Goal: Check status

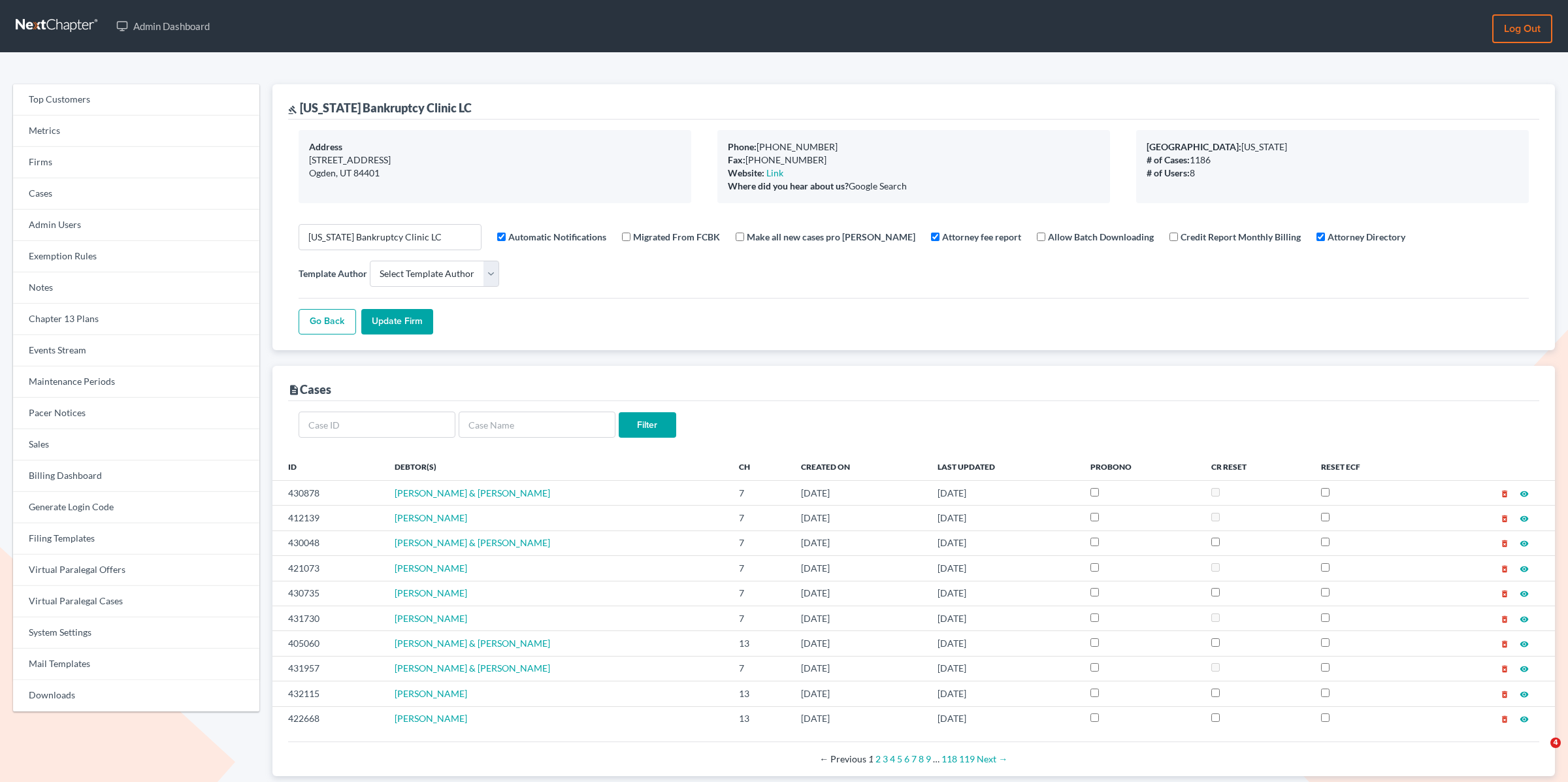
select select
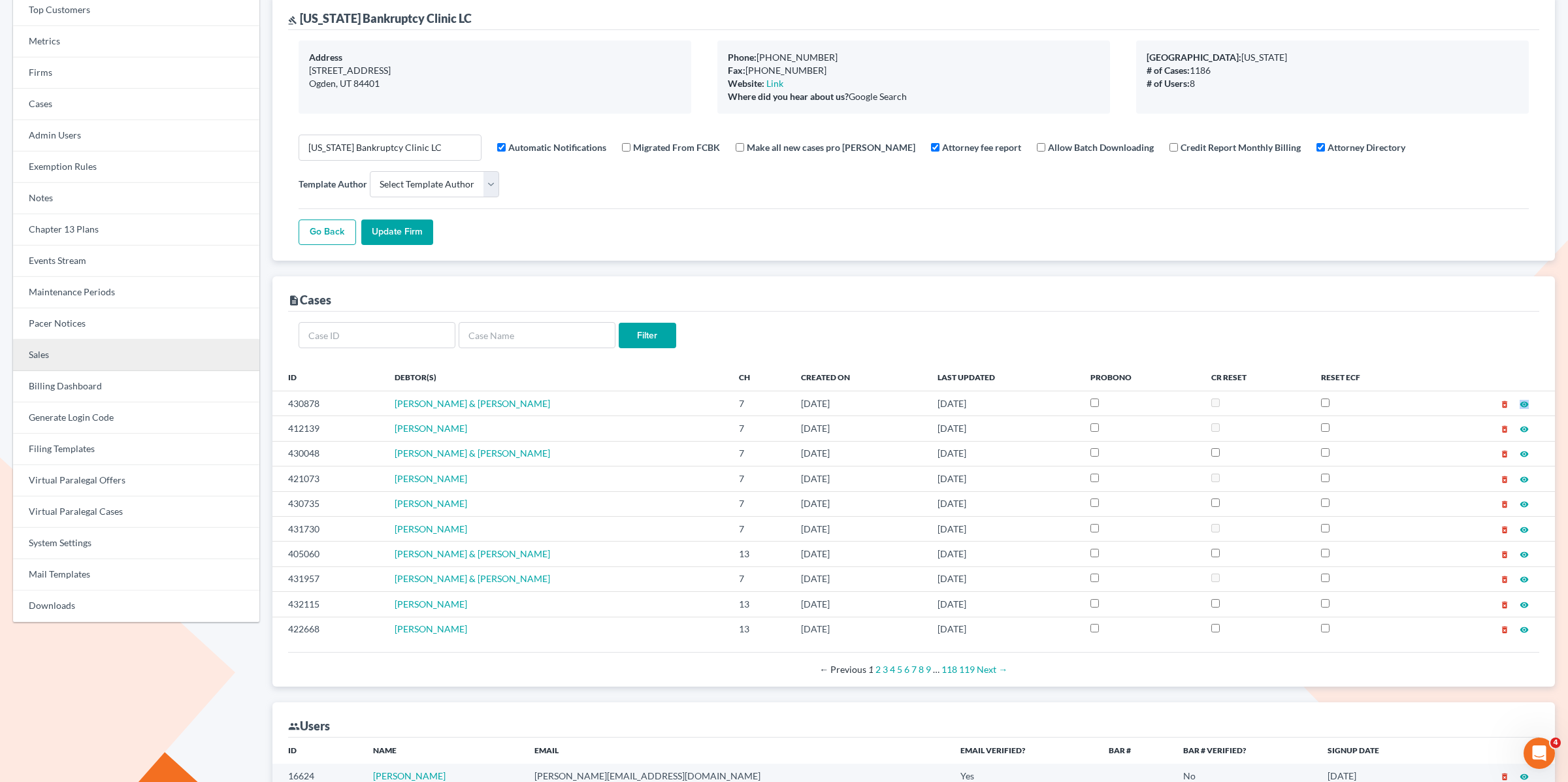
scroll to position [79, 0]
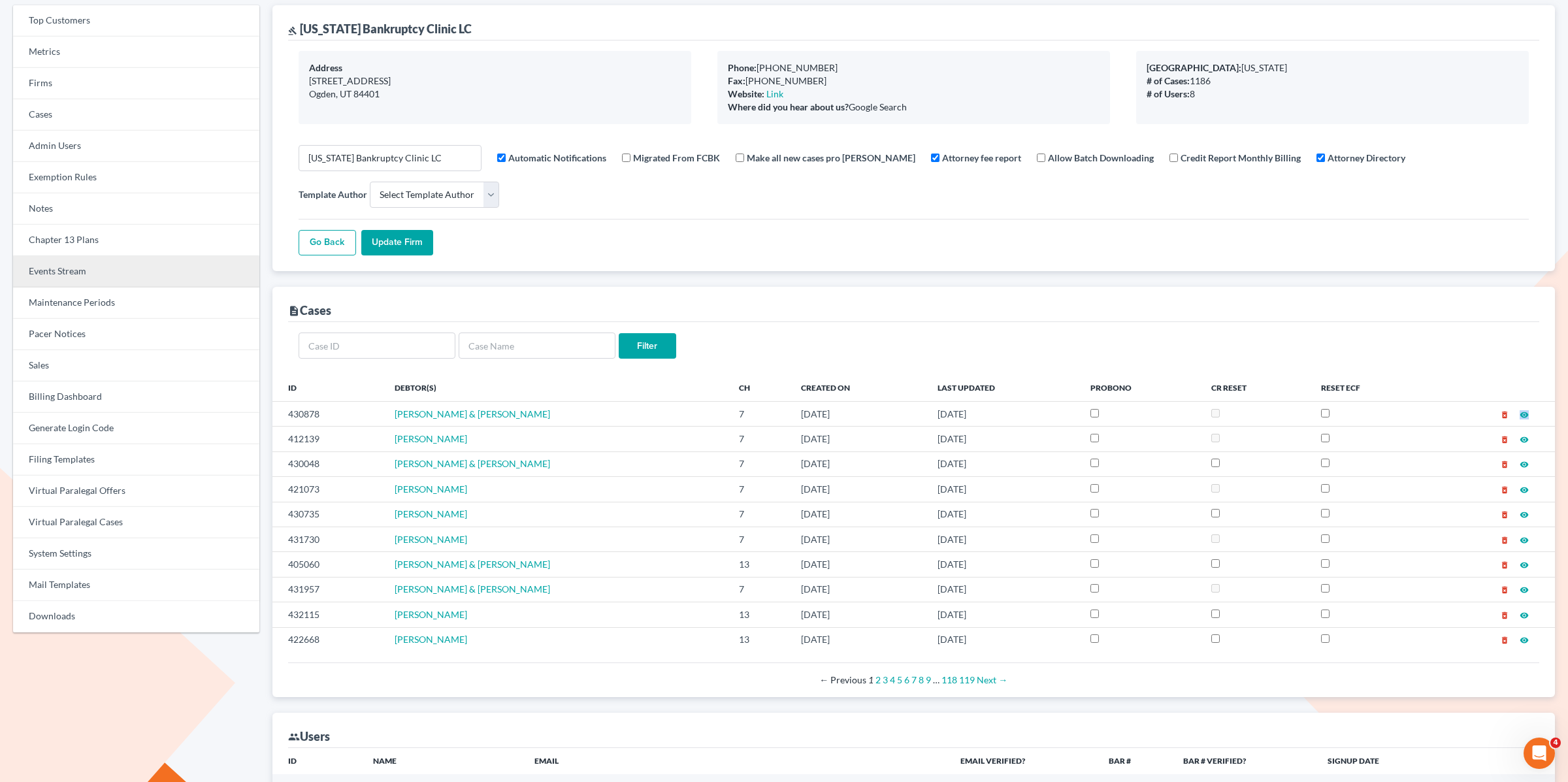
click at [77, 277] on link "Events Stream" at bounding box center [136, 272] width 246 height 32
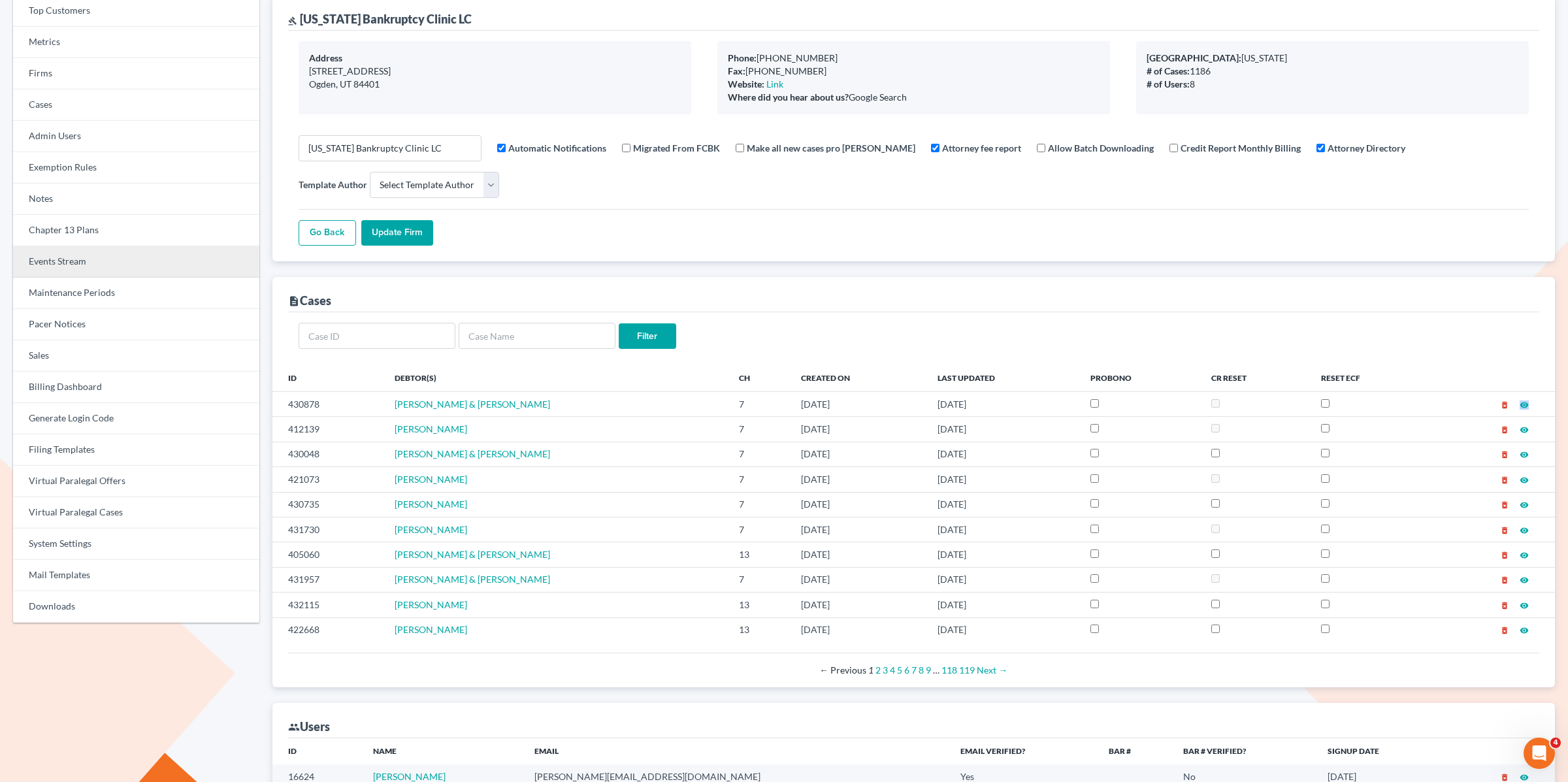
scroll to position [96, 0]
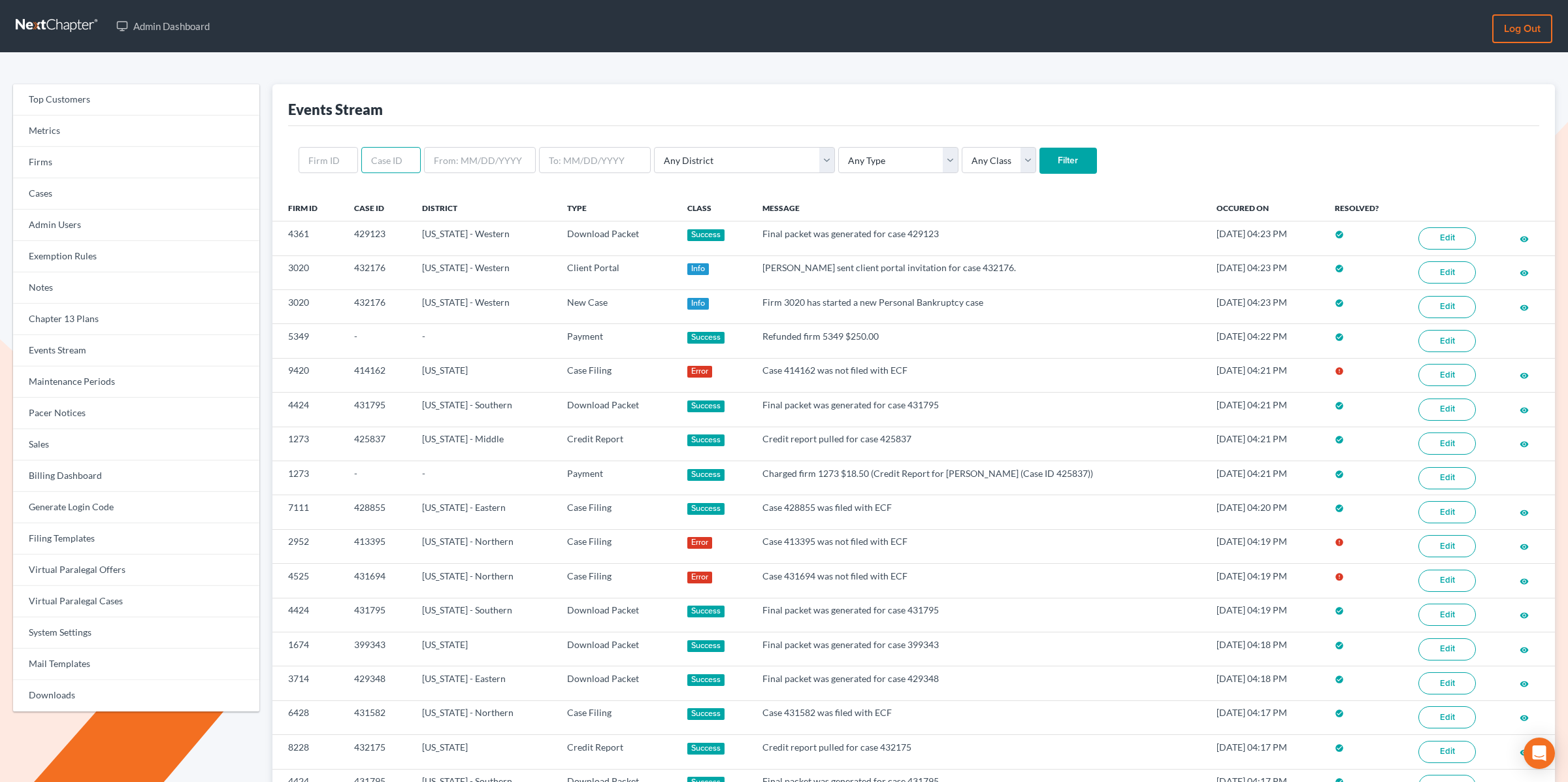
click at [380, 160] on input "text" at bounding box center [391, 160] width 59 height 26
paste input "430878"
type input "430878"
click at [1040, 148] on input "Filter" at bounding box center [1068, 161] width 58 height 26
